Goal: Task Accomplishment & Management: Use online tool/utility

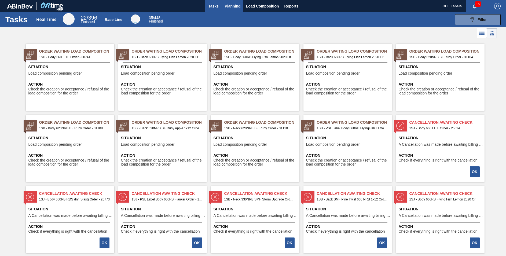
click at [230, 3] on span "Planning" at bounding box center [233, 6] width 16 height 6
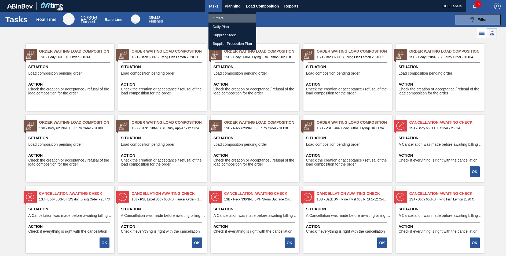
click at [223, 20] on li "Orders" at bounding box center [232, 18] width 48 height 9
click at [235, 3] on div "Orders Daily Plan Supplier Stock Supplier Production Plan" at bounding box center [253, 128] width 506 height 256
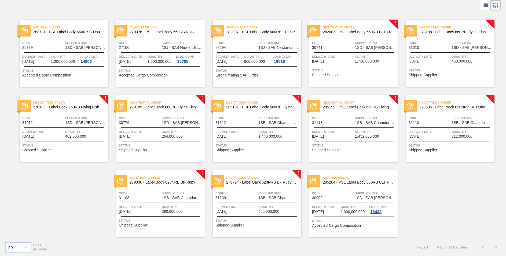
scroll to position [29, 0]
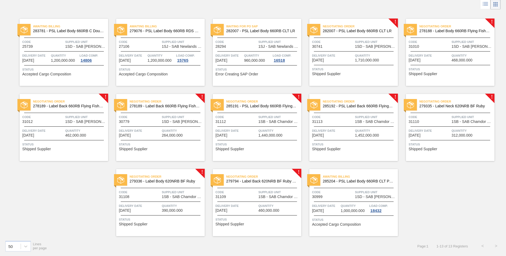
click at [463, 108] on div "Negotiating Order 279335 - Label Neck 620NRB BF Ruby" at bounding box center [450, 104] width 89 height 12
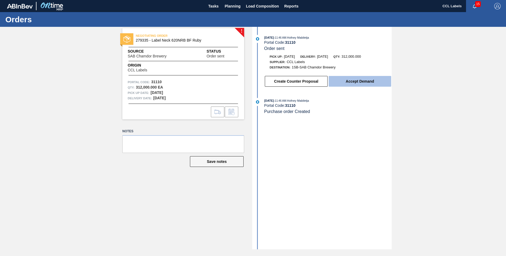
click at [356, 84] on button "Accept Demand" at bounding box center [360, 81] width 63 height 11
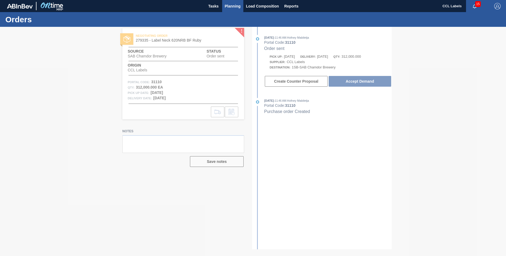
click at [236, 5] on span "Planning" at bounding box center [233, 6] width 16 height 6
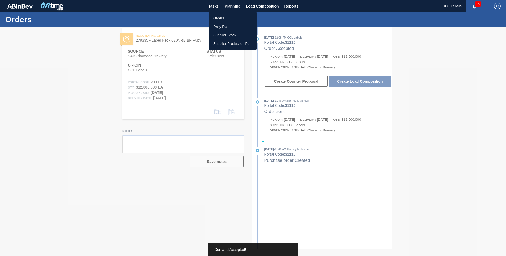
click at [222, 18] on li "Orders" at bounding box center [233, 18] width 48 height 9
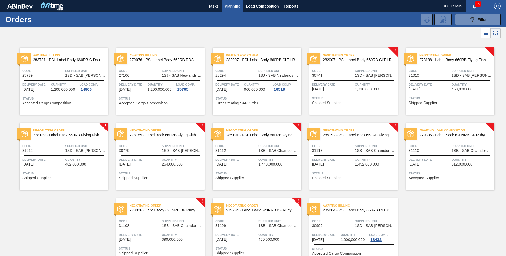
click at [351, 136] on span "285192 - PSL Label Back 660RB FlyingFish Lemon PU" at bounding box center [358, 135] width 71 height 4
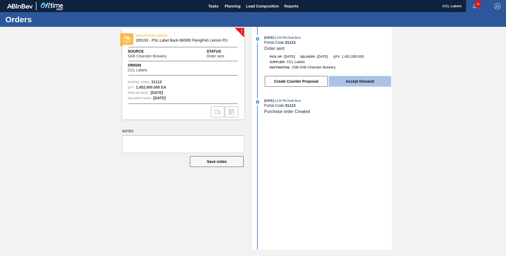
click at [362, 81] on button "Accept Demand" at bounding box center [360, 81] width 63 height 11
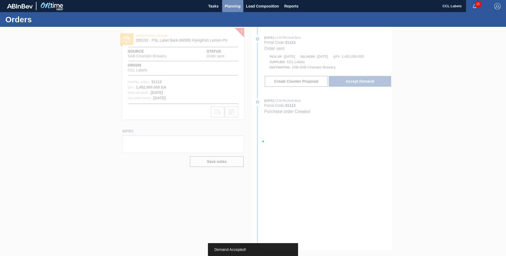
click at [235, 6] on span "Planning" at bounding box center [233, 6] width 16 height 6
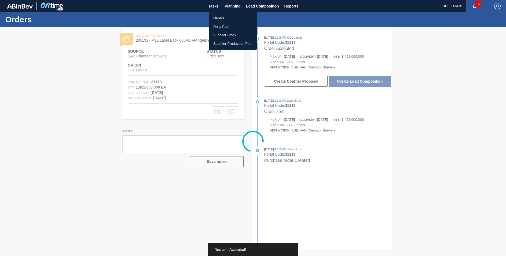
drag, startPoint x: 222, startPoint y: 16, endPoint x: 211, endPoint y: 10, distance: 12.4
click at [222, 16] on li "Orders" at bounding box center [233, 18] width 48 height 9
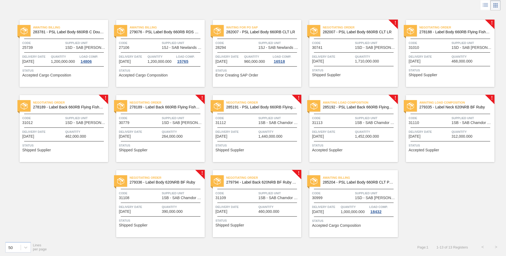
scroll to position [29, 0]
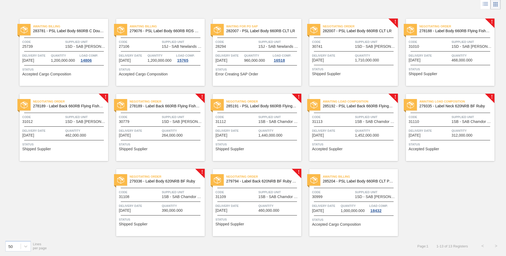
click at [272, 183] on span "279794 - Label Back 620NRB BF Ruby Apple 1x12" at bounding box center [261, 181] width 71 height 4
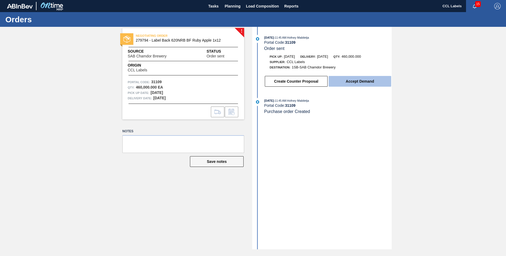
click at [347, 82] on button "Accept Demand" at bounding box center [360, 81] width 63 height 11
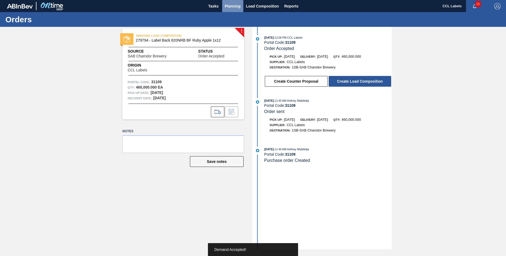
click at [231, 4] on span "Planning" at bounding box center [233, 6] width 16 height 6
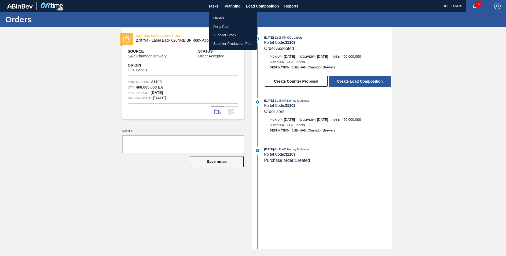
click at [217, 15] on li "Orders" at bounding box center [233, 18] width 48 height 9
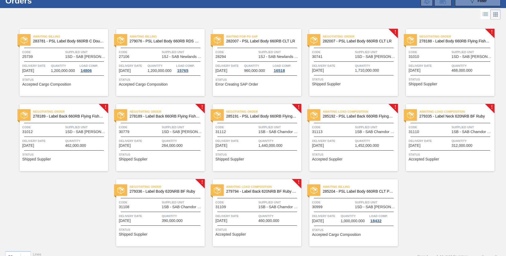
scroll to position [29, 0]
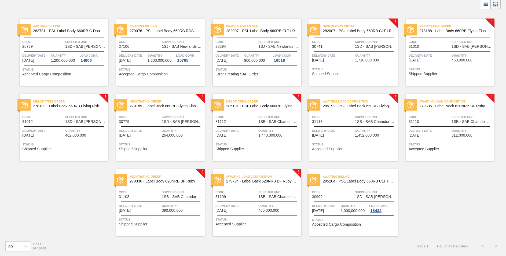
click at [185, 179] on span "Negotiating Order" at bounding box center [167, 176] width 75 height 5
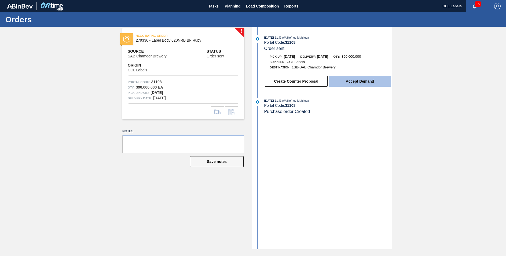
click at [367, 77] on button "Accept Demand" at bounding box center [360, 81] width 63 height 11
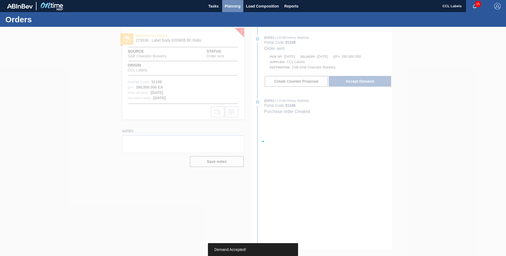
click at [236, 4] on span "Planning" at bounding box center [233, 6] width 16 height 6
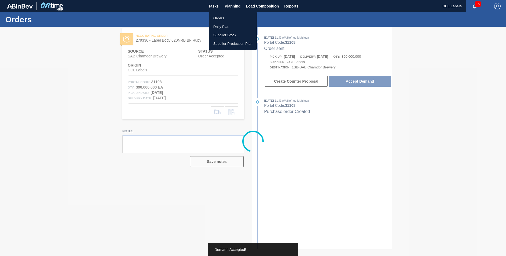
click at [218, 16] on li "Orders" at bounding box center [233, 18] width 48 height 9
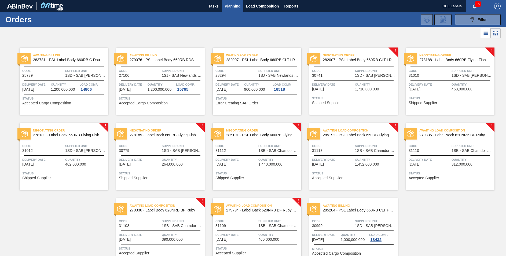
click at [265, 134] on span "285191 - PSL Label Body 660RB FlyingFish Lemon PU" at bounding box center [261, 135] width 71 height 4
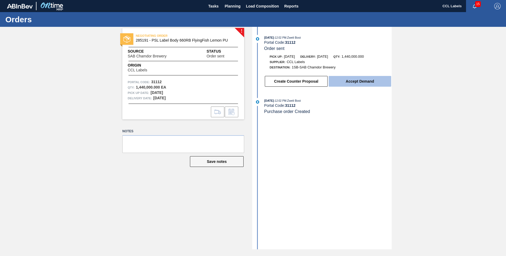
click at [346, 83] on button "Accept Demand" at bounding box center [360, 81] width 63 height 11
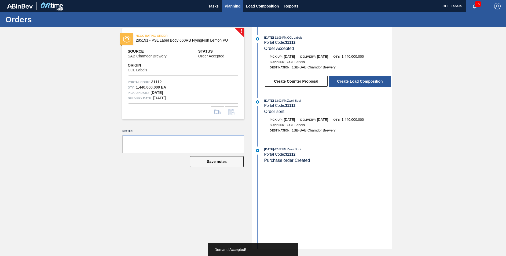
click at [230, 7] on span "Planning" at bounding box center [233, 6] width 16 height 6
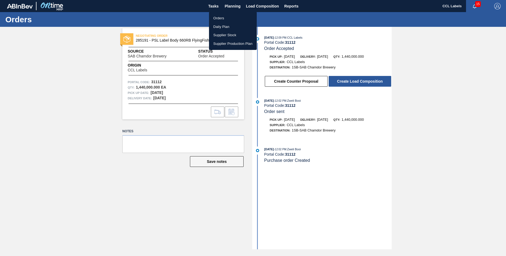
click at [224, 18] on li "Orders" at bounding box center [233, 18] width 48 height 9
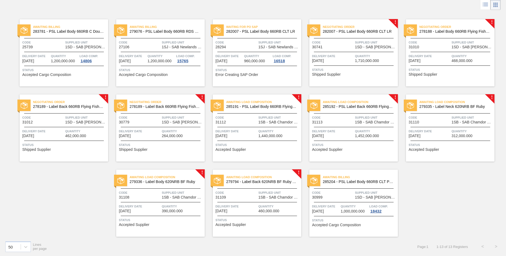
scroll to position [29, 0]
click at [176, 106] on span "278189 - Label Back 660RB Flying Fish Lemon 2020" at bounding box center [165, 106] width 71 height 4
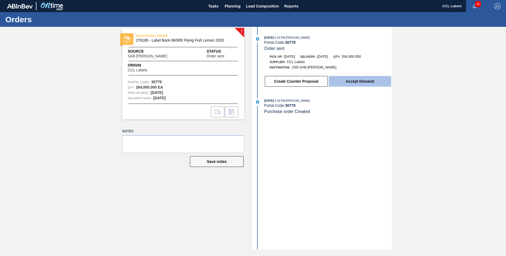
click at [356, 79] on button "Accept Demand" at bounding box center [360, 81] width 63 height 11
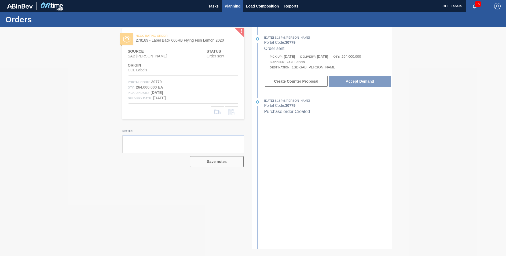
click at [233, 7] on span "Planning" at bounding box center [233, 6] width 16 height 6
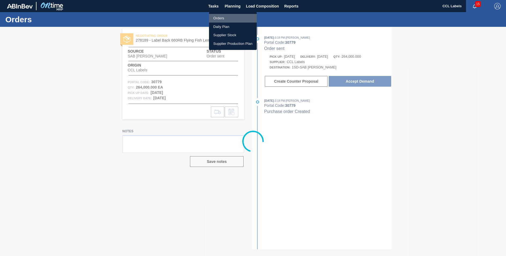
click at [221, 19] on li "Orders" at bounding box center [233, 18] width 48 height 9
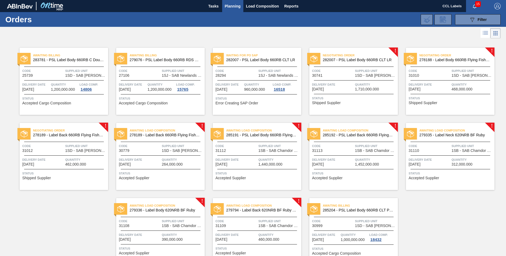
click at [75, 135] on span "278189 - Label Back 660RB Flying Fish Lemon 2020" at bounding box center [68, 135] width 71 height 4
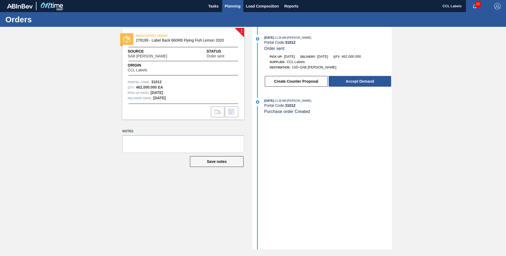
click at [229, 10] on button "Planning" at bounding box center [232, 6] width 21 height 12
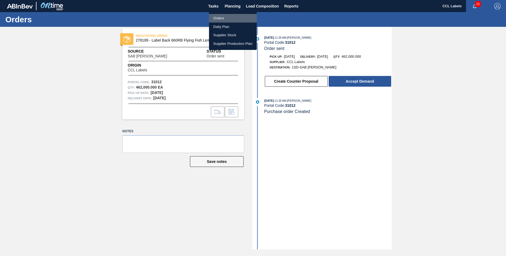
click at [221, 19] on li "Orders" at bounding box center [233, 18] width 48 height 9
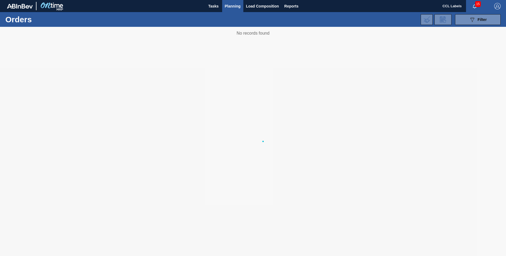
drag, startPoint x: 221, startPoint y: 19, endPoint x: 223, endPoint y: 18, distance: 2.7
click at [221, 18] on div "089F7B8B-B2A5-4AFE-B5C0-19BA573D28AC Filter Portal Order Code PO SAP Code Step …" at bounding box center [294, 20] width 418 height 16
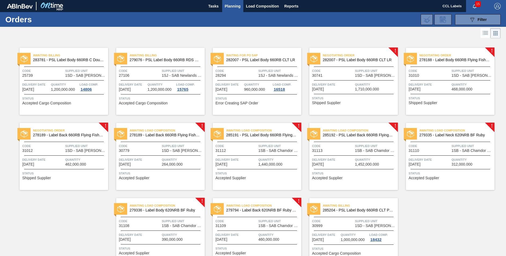
click at [276, 137] on span "285191 - PSL Label Body 660RB FlyingFish Lemon PU" at bounding box center [261, 135] width 71 height 4
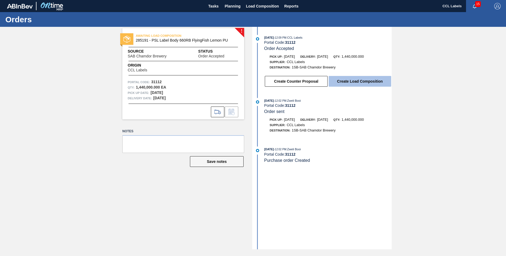
click at [348, 82] on button "Create Load Composition" at bounding box center [360, 81] width 63 height 11
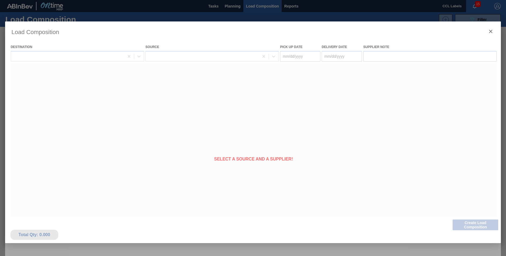
type Date "[DATE]"
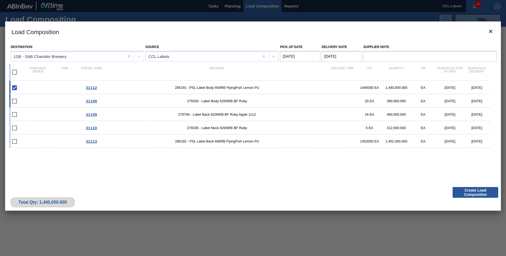
click at [15, 101] on input "checkbox" at bounding box center [14, 101] width 11 height 11
checkbox input "false"
click at [17, 71] on input "checkbox" at bounding box center [14, 72] width 11 height 11
checkbox input "true"
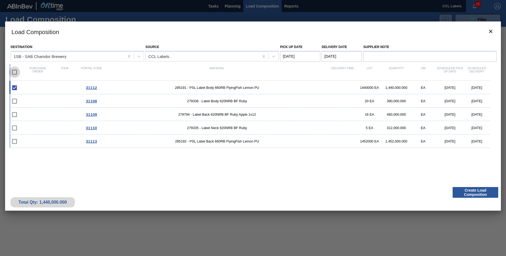
checkbox input "true"
click at [468, 193] on button "Create Load Composition" at bounding box center [476, 192] width 46 height 11
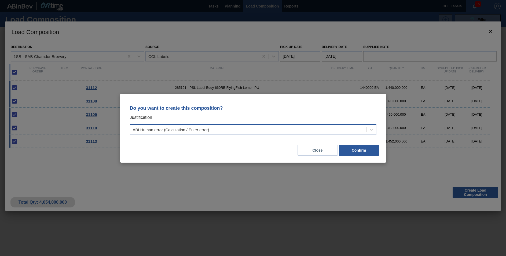
click at [278, 128] on div "ABI Human error (Calculation / Enter error)" at bounding box center [248, 130] width 236 height 8
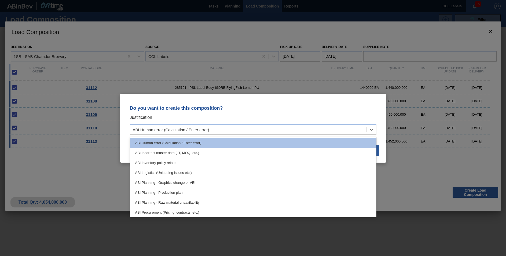
drag, startPoint x: 184, startPoint y: 190, endPoint x: 195, endPoint y: 191, distance: 10.7
click at [184, 191] on div "ABI Planning - Production plan" at bounding box center [253, 193] width 247 height 10
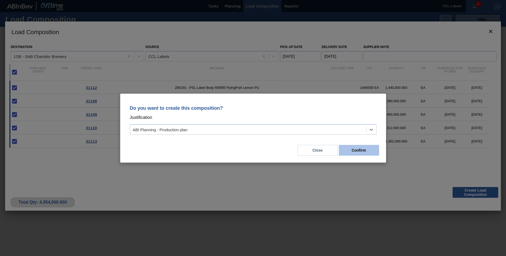
click at [364, 150] on button "Confirm" at bounding box center [359, 150] width 40 height 11
